Goal: Information Seeking & Learning: Learn about a topic

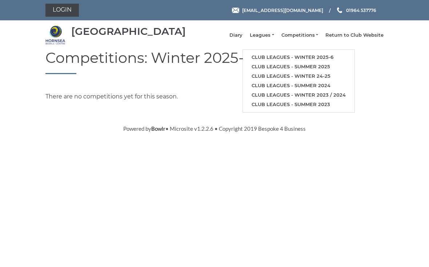
click at [326, 62] on link "Club leagues - Winter 2025-6" at bounding box center [299, 57] width 112 height 9
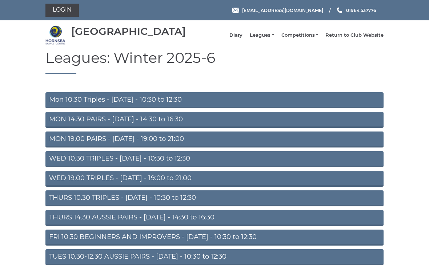
click at [238, 262] on link "TUES 10.30-12.30 AUSSIE PAIRS - [DATE] - 10:30 to 12:30" at bounding box center [214, 258] width 338 height 16
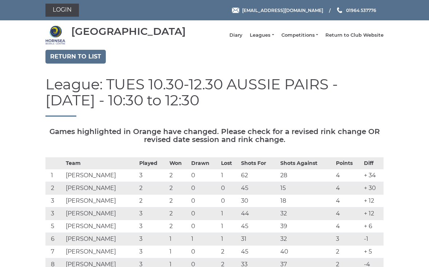
click at [70, 64] on link "Return to list" at bounding box center [75, 57] width 60 height 14
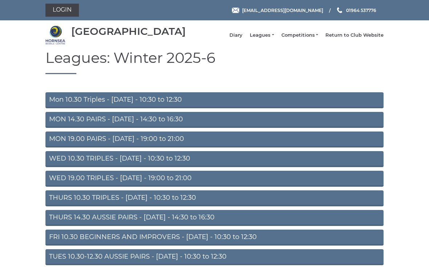
click at [68, 127] on link "MON 14.30 PAIRS - [DATE] - 14:30 to 16:30" at bounding box center [214, 120] width 338 height 16
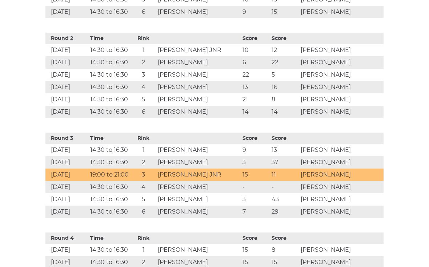
scroll to position [459, 0]
